Goal: Information Seeking & Learning: Learn about a topic

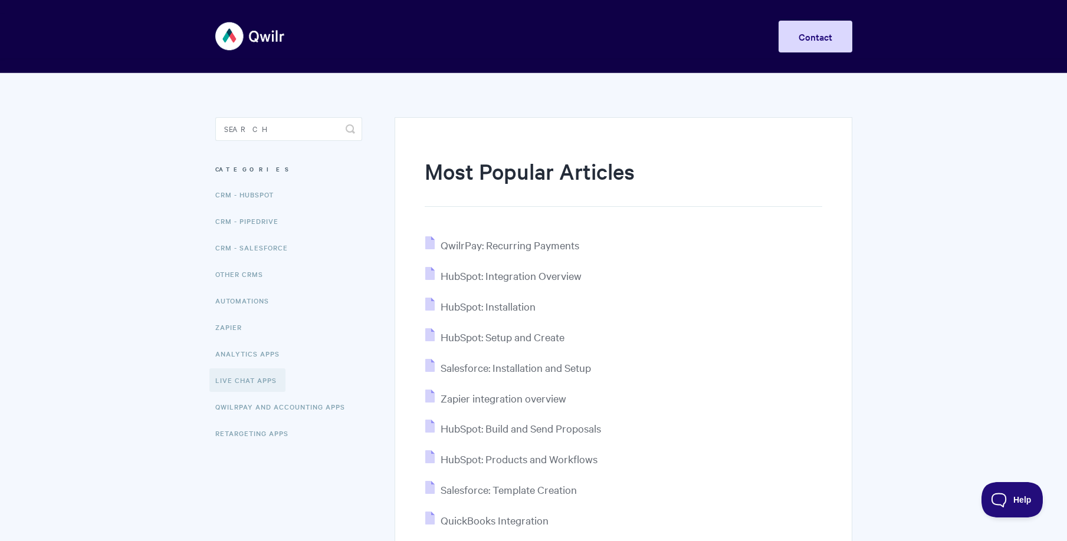
click at [238, 380] on link "Live Chat Apps" at bounding box center [247, 381] width 76 height 24
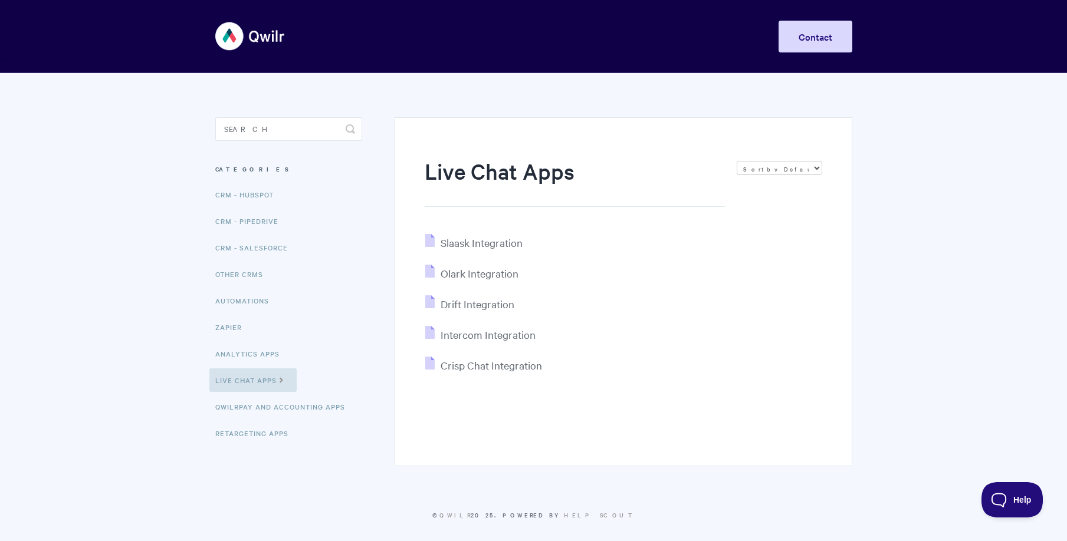
click at [798, 271] on li "Olark Integration" at bounding box center [623, 274] width 397 height 18
click at [661, 316] on ul "Slaask Integration Olark Integration Drift Integration Intercom Integration Cri…" at bounding box center [623, 304] width 397 height 140
click at [1006, 501] on span "Help" at bounding box center [1007, 498] width 61 height 8
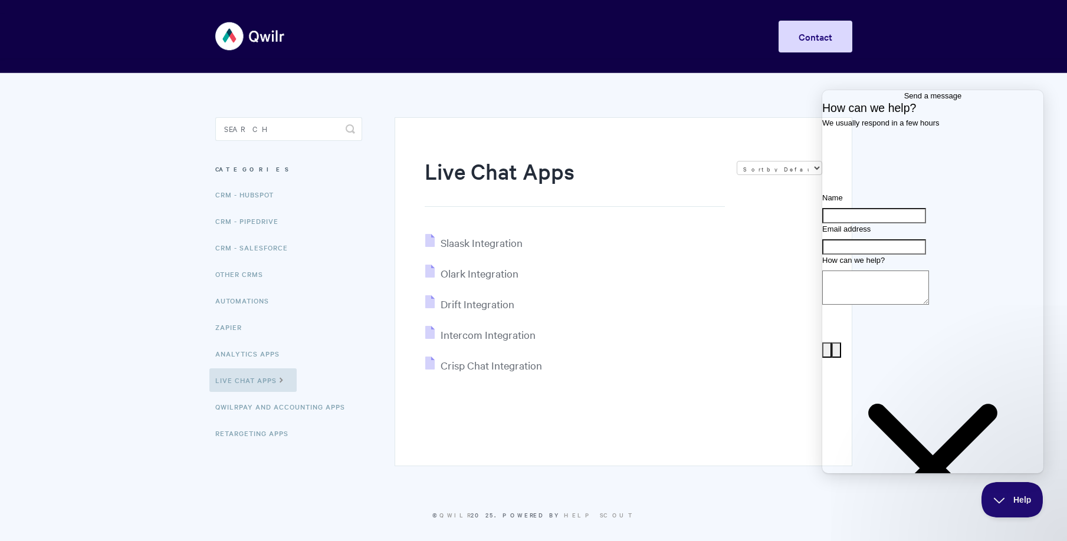
click at [678, 81] on section "Live Chat Apps Sort by Default Sort A-Z Sort by Popularity Sort by Last Updated…" at bounding box center [615, 269] width 474 height 393
click at [997, 489] on button "Help" at bounding box center [1007, 497] width 61 height 35
